Goal: Task Accomplishment & Management: Complete application form

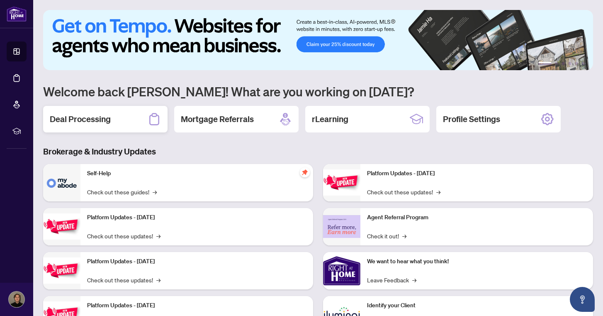
click at [119, 114] on div "Deal Processing" at bounding box center [105, 119] width 124 height 27
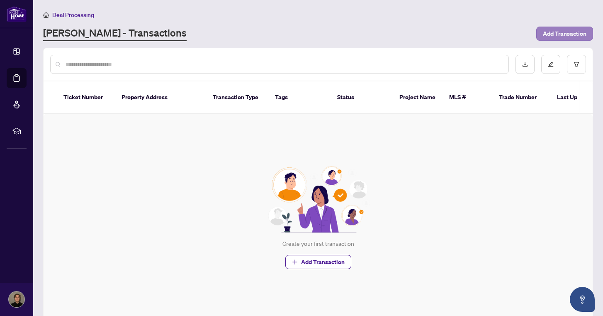
click at [560, 34] on span "Add Transaction" at bounding box center [565, 33] width 44 height 13
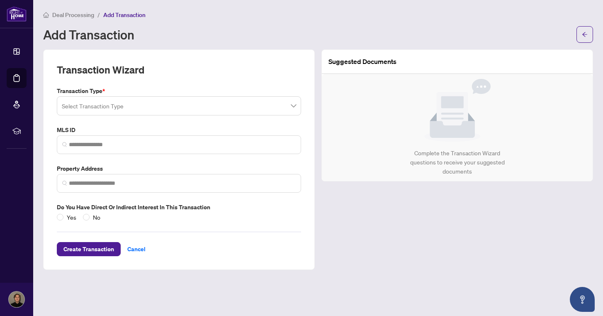
type input "*"
click at [224, 109] on input "search" at bounding box center [175, 107] width 227 height 18
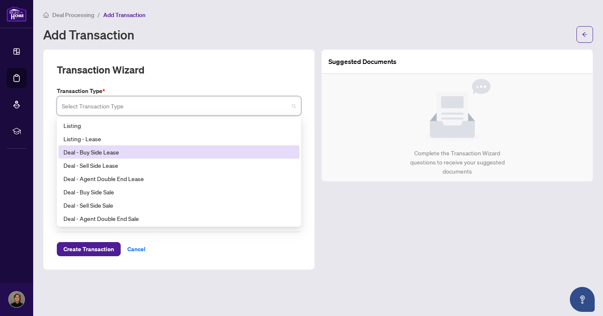
click at [112, 153] on div "Deal - Buy Side Lease" at bounding box center [178, 151] width 231 height 9
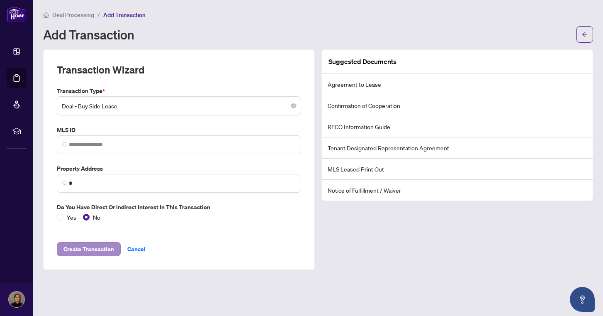
click at [91, 248] on span "Create Transaction" at bounding box center [88, 248] width 51 height 13
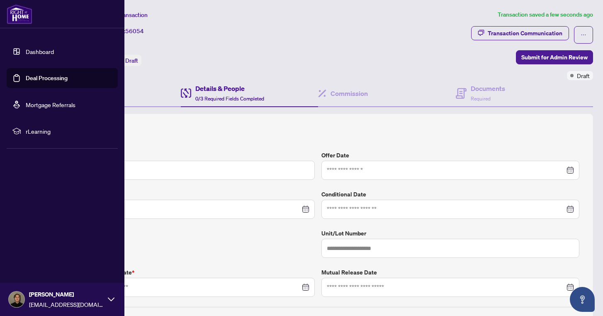
click at [24, 21] on img at bounding box center [20, 14] width 26 height 20
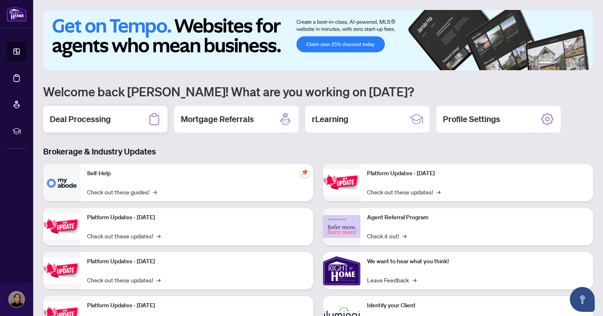
click at [117, 114] on div "Deal Processing" at bounding box center [105, 119] width 124 height 27
